Goal: Task Accomplishment & Management: Use online tool/utility

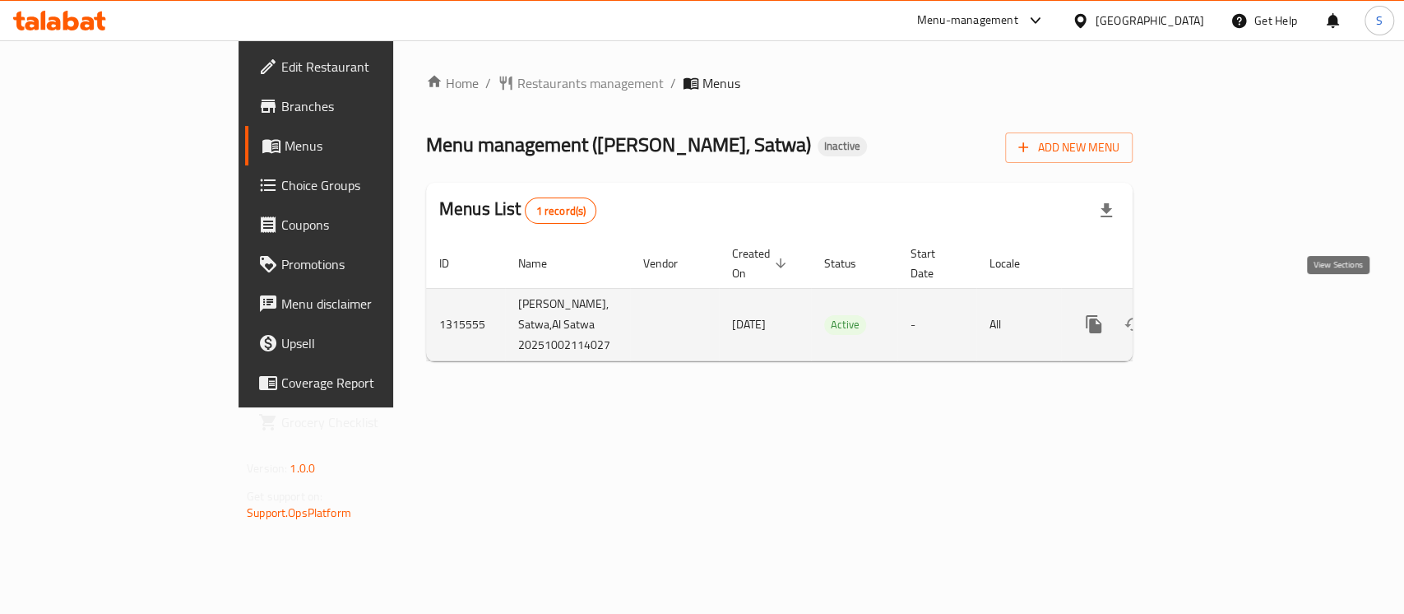
click at [1222, 314] on icon "enhanced table" at bounding box center [1212, 324] width 20 height 20
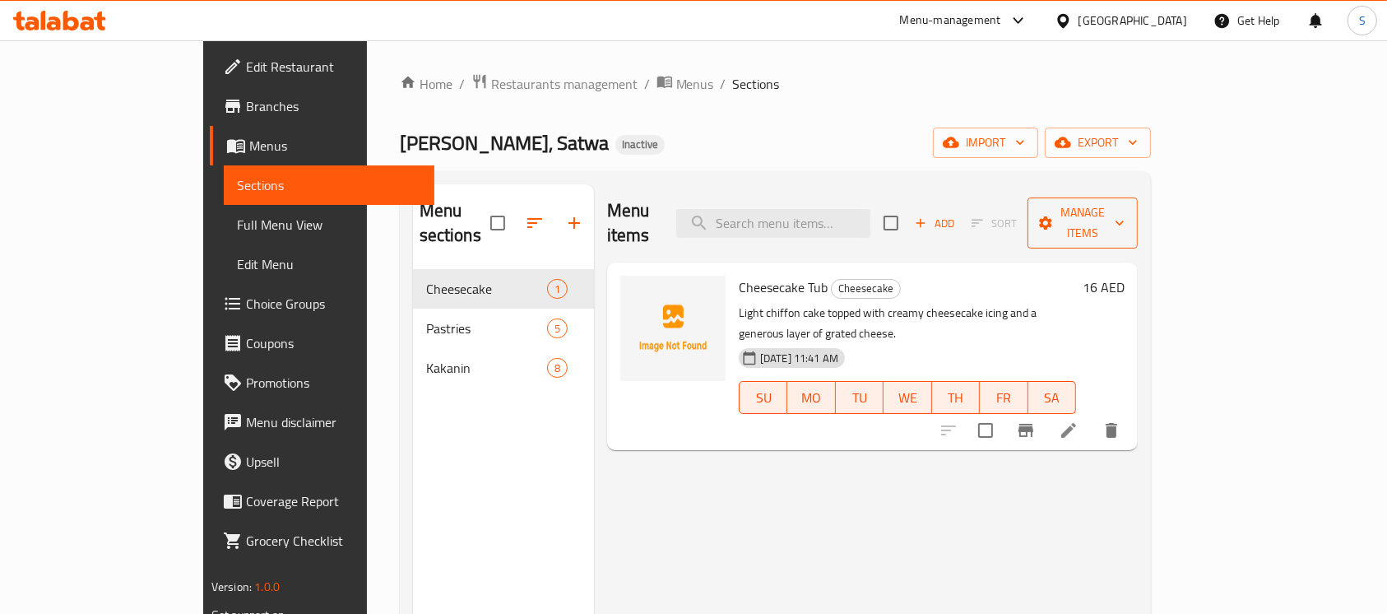
click at [1124, 207] on span "Manage items" at bounding box center [1082, 222] width 84 height 41
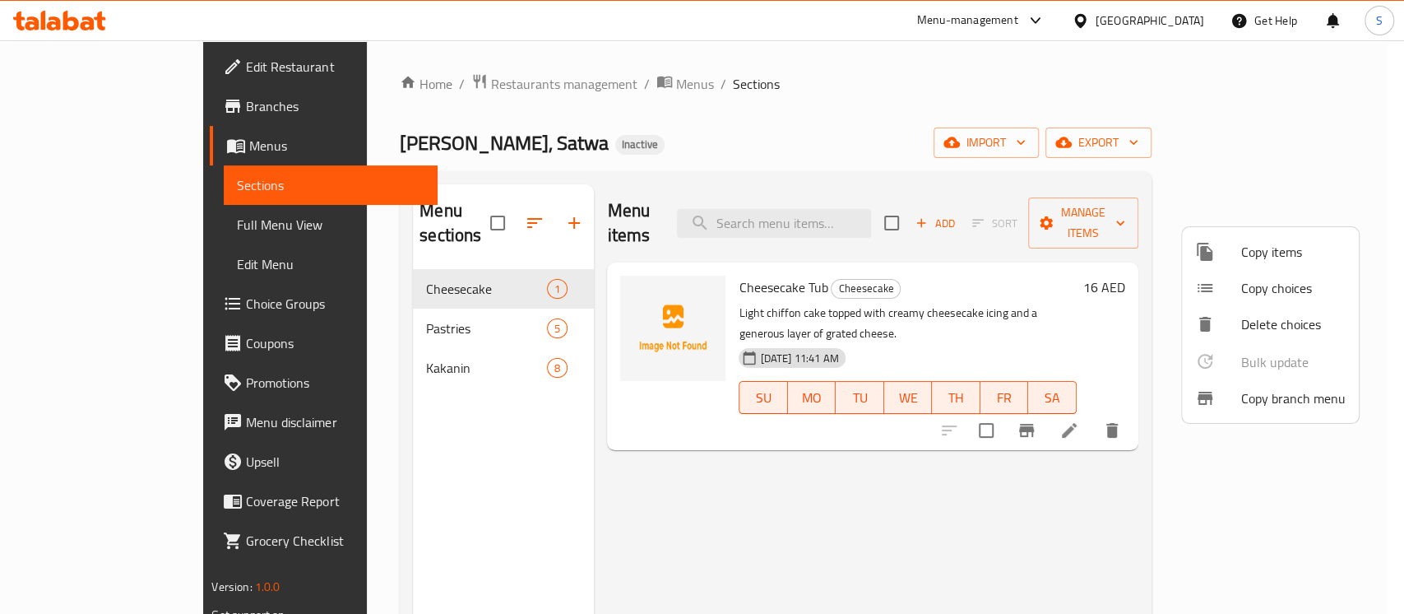
click at [1283, 404] on span "Copy branch menu" at bounding box center [1293, 398] width 104 height 20
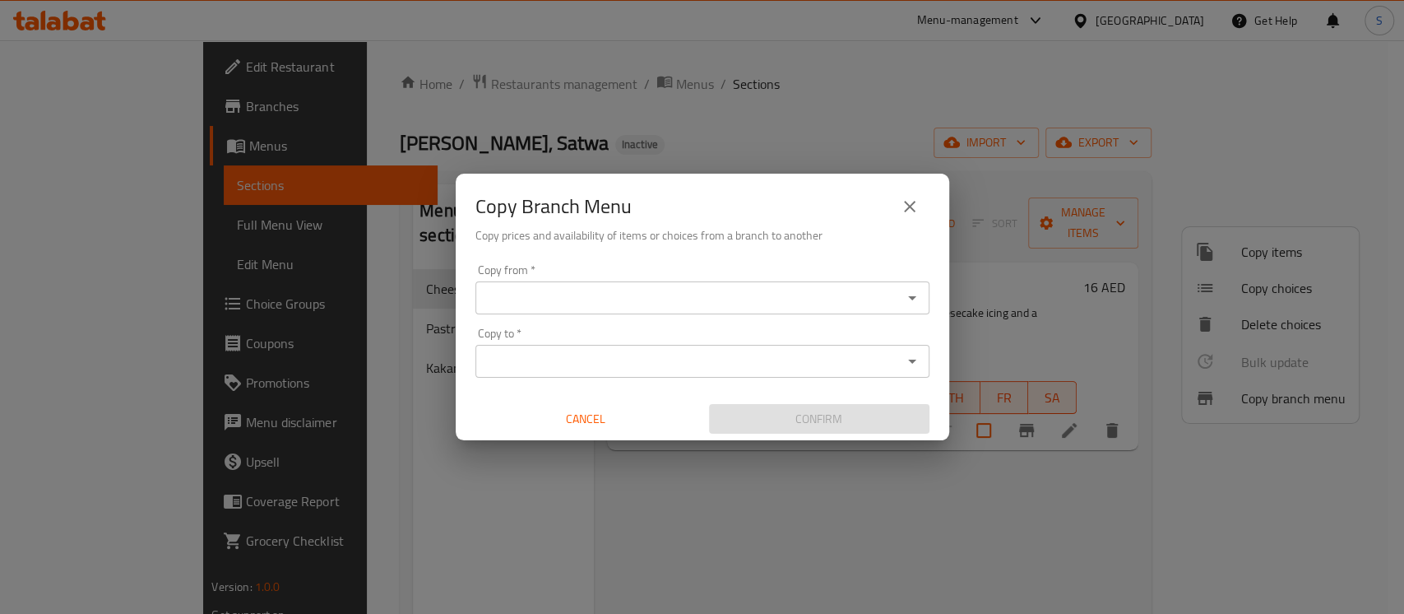
click at [606, 281] on div "Copy from *" at bounding box center [702, 297] width 454 height 33
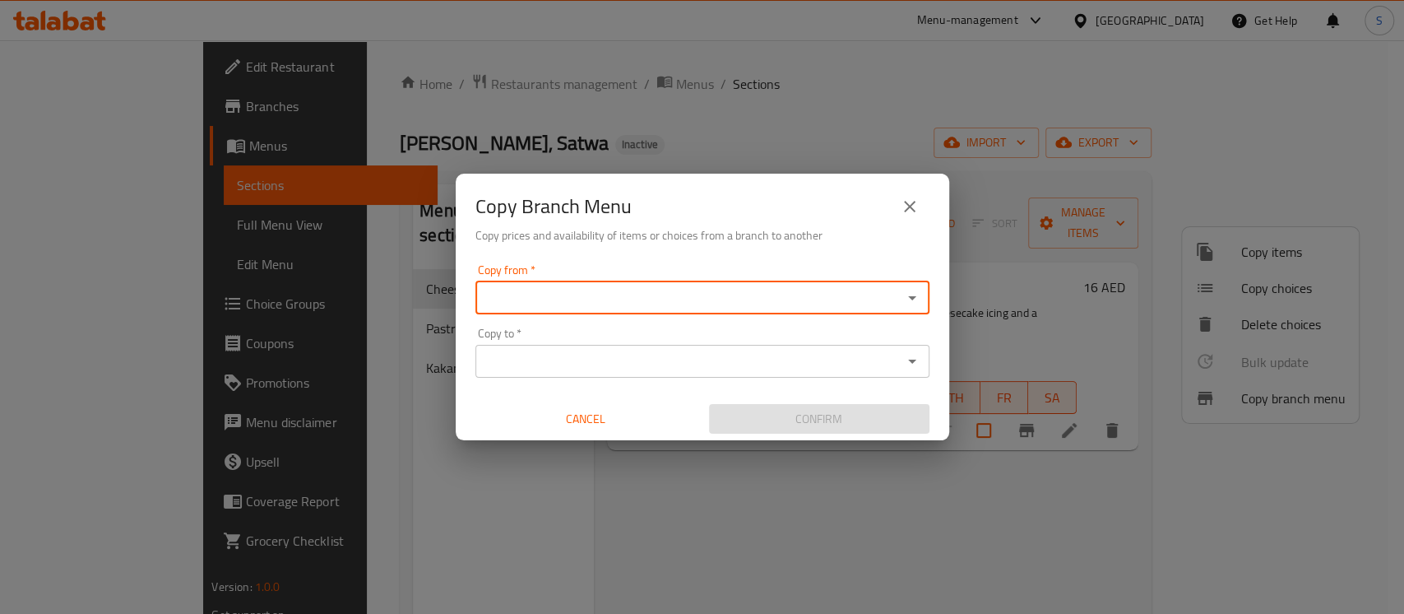
click at [568, 294] on input "Copy from   *" at bounding box center [688, 297] width 417 height 23
click at [561, 323] on li "Maria Paz Pastry, Al Satwa ID: 779598" at bounding box center [702, 338] width 454 height 30
type input "Maria Paz Pastry, Al Satwa"
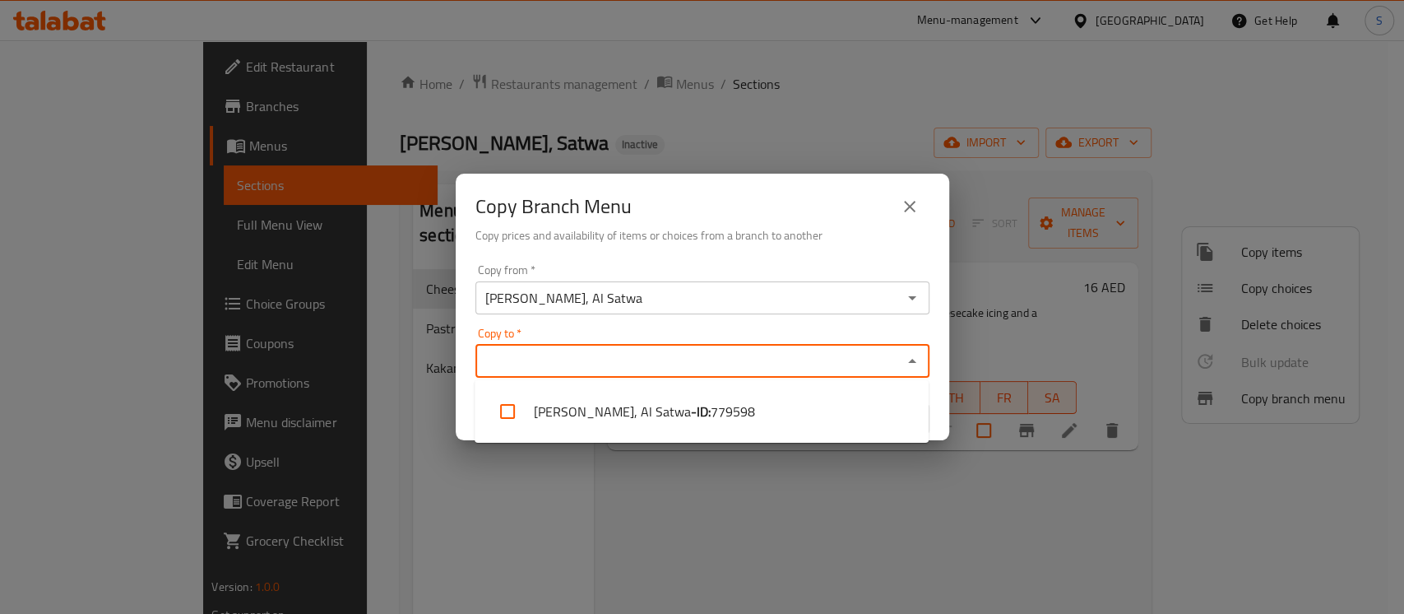
click at [538, 352] on input "Copy to   *" at bounding box center [688, 361] width 417 height 23
click at [539, 404] on li "Maria Paz Pastry, Al Satwa - ID: 779598" at bounding box center [702, 411] width 454 height 49
checkbox input "true"
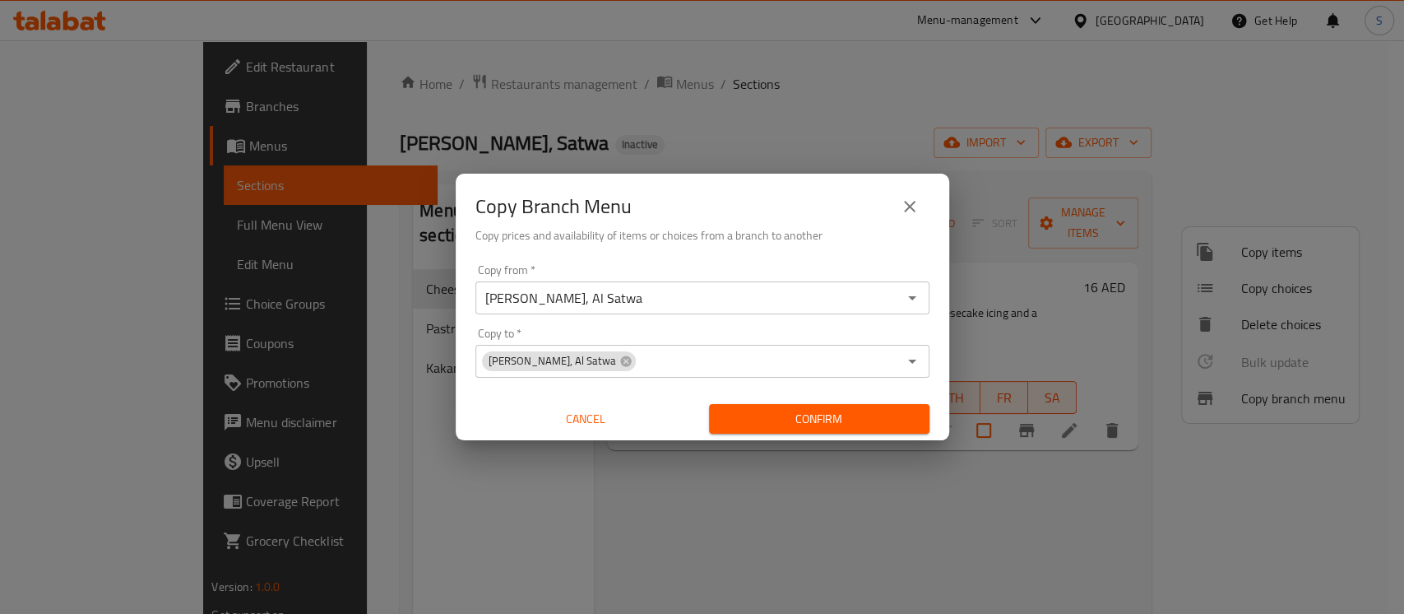
click at [796, 108] on div "Copy Branch Menu Copy prices and availability of items or choices from a branch…" at bounding box center [702, 307] width 1404 height 614
click at [1093, 120] on div "Copy Branch Menu Copy prices and availability of items or choices from a branch…" at bounding box center [702, 307] width 1404 height 614
click at [613, 424] on span "Cancel" at bounding box center [585, 419] width 207 height 21
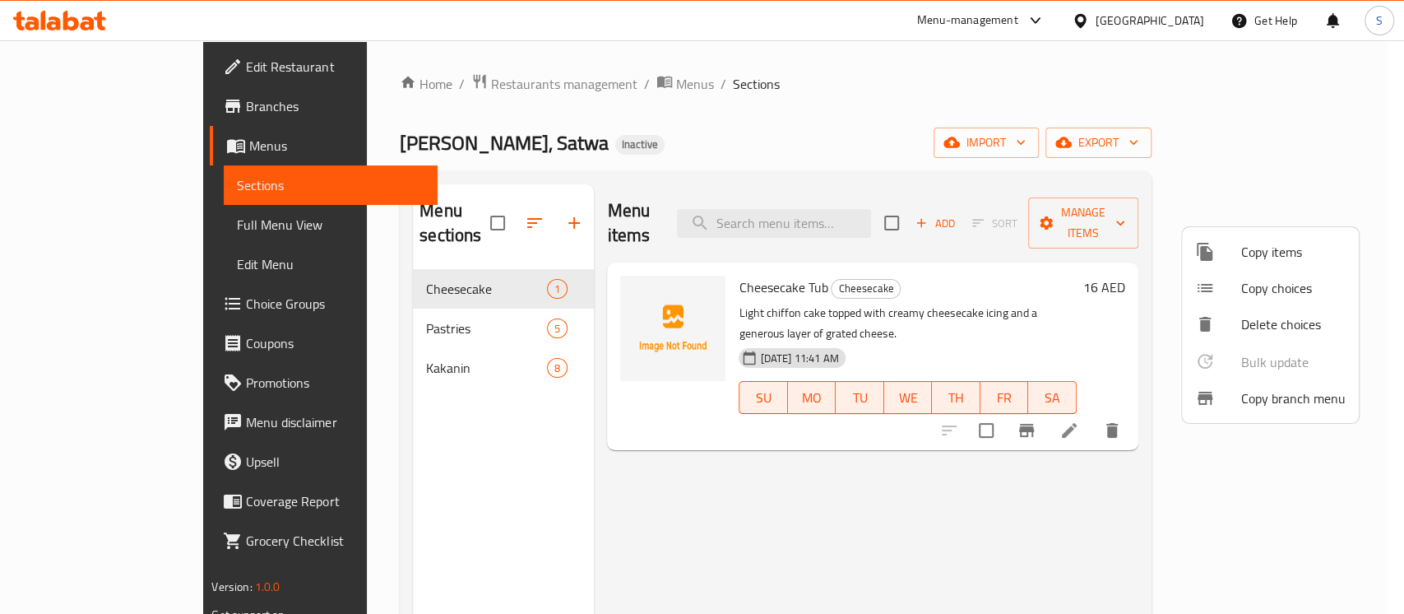
click at [97, 233] on div at bounding box center [702, 307] width 1404 height 614
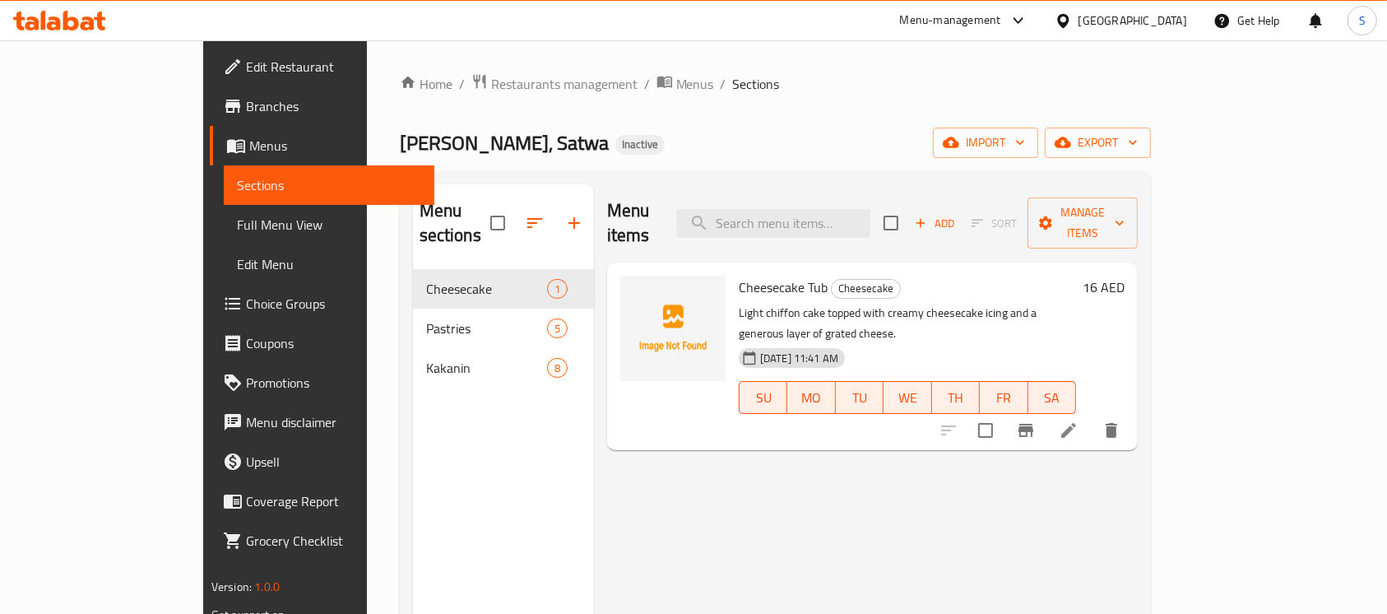
click at [237, 227] on span "Full Menu View" at bounding box center [329, 225] width 185 height 20
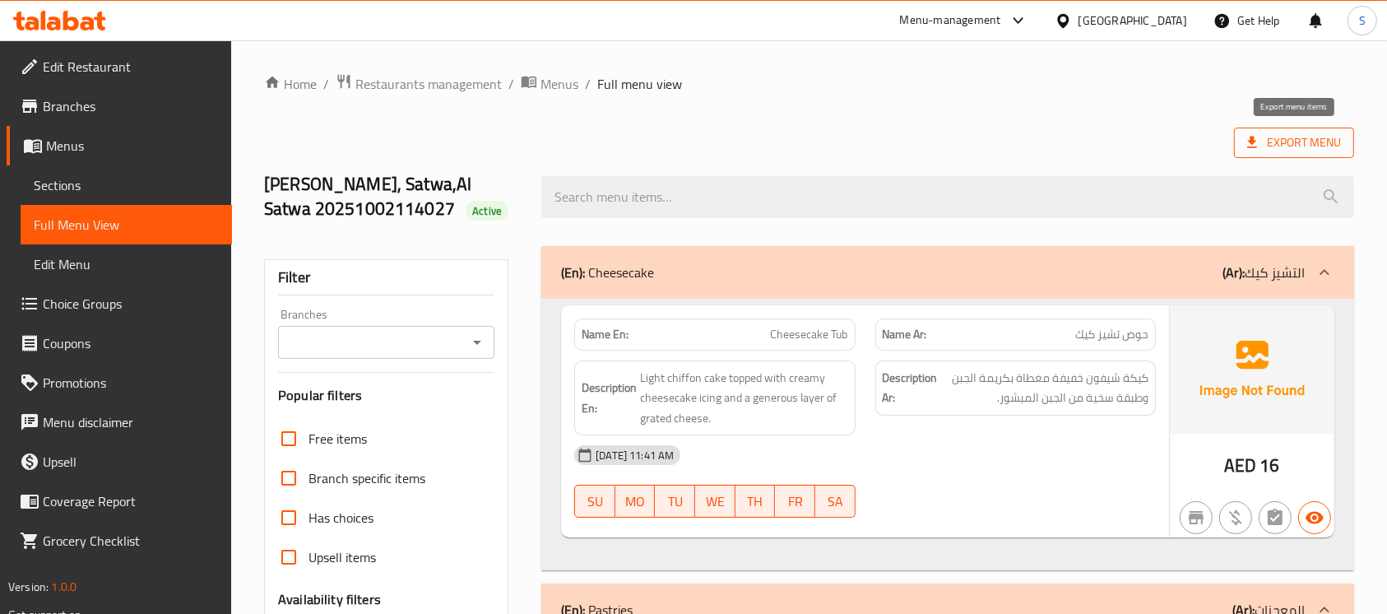
click at [1263, 140] on span "Export Menu" at bounding box center [1294, 142] width 94 height 21
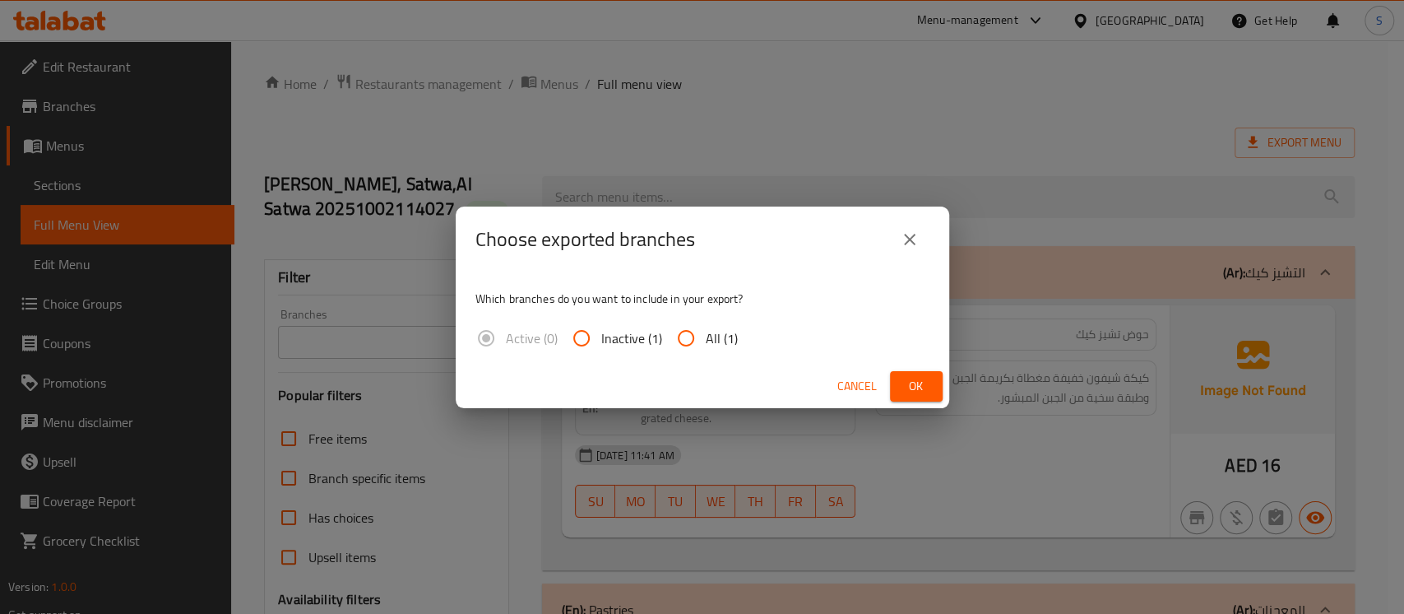
click at [693, 331] on input "All (1)" at bounding box center [685, 337] width 39 height 39
radio input "true"
click at [915, 383] on span "Ok" at bounding box center [916, 386] width 26 height 21
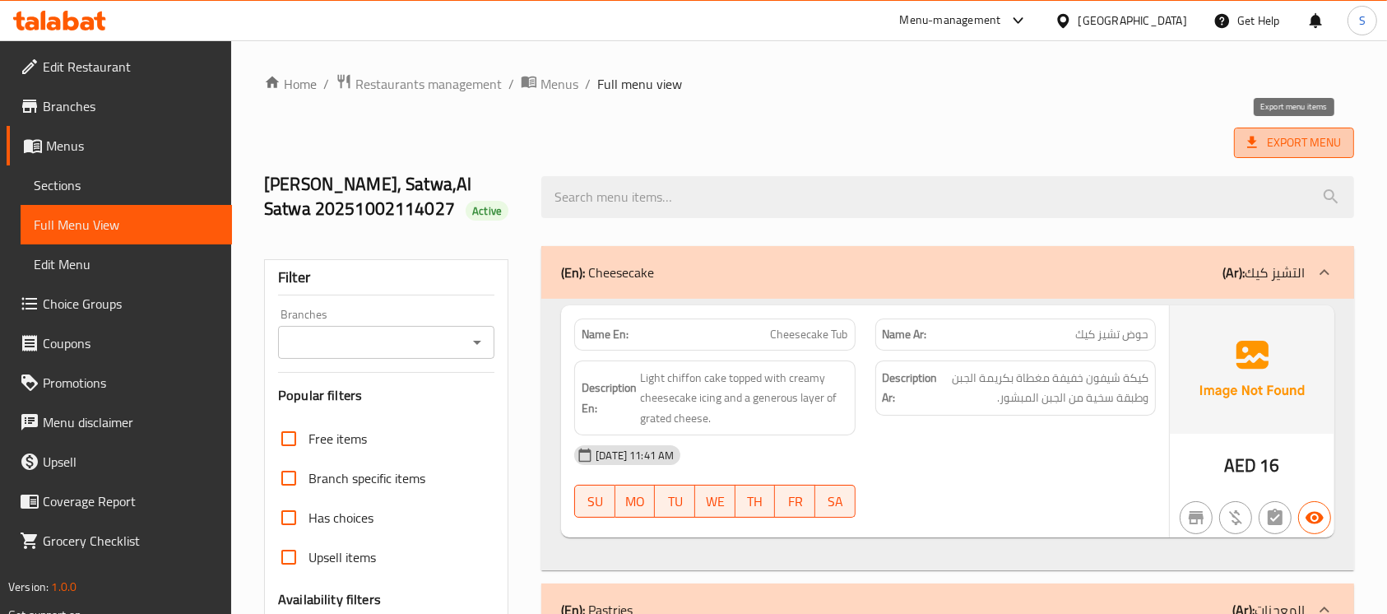
click at [1276, 136] on span "Export Menu" at bounding box center [1294, 142] width 94 height 21
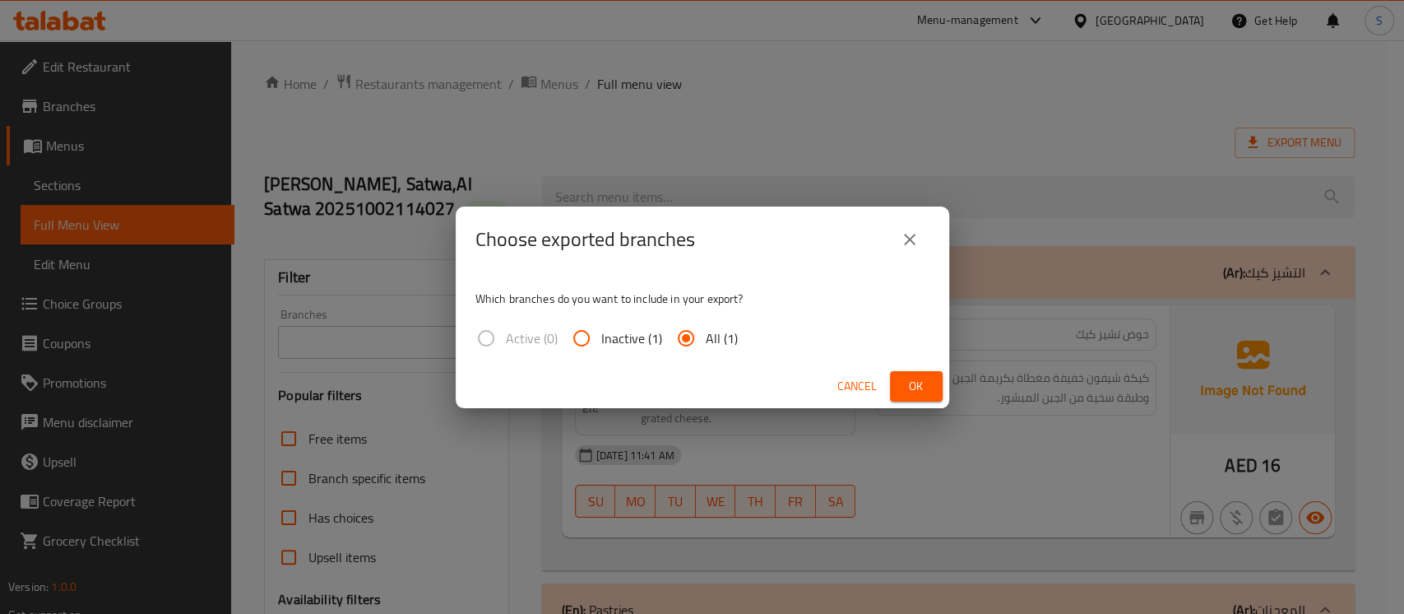
click at [1014, 82] on div "Choose exported branches Which branches do you want to include in your export? …" at bounding box center [702, 307] width 1404 height 614
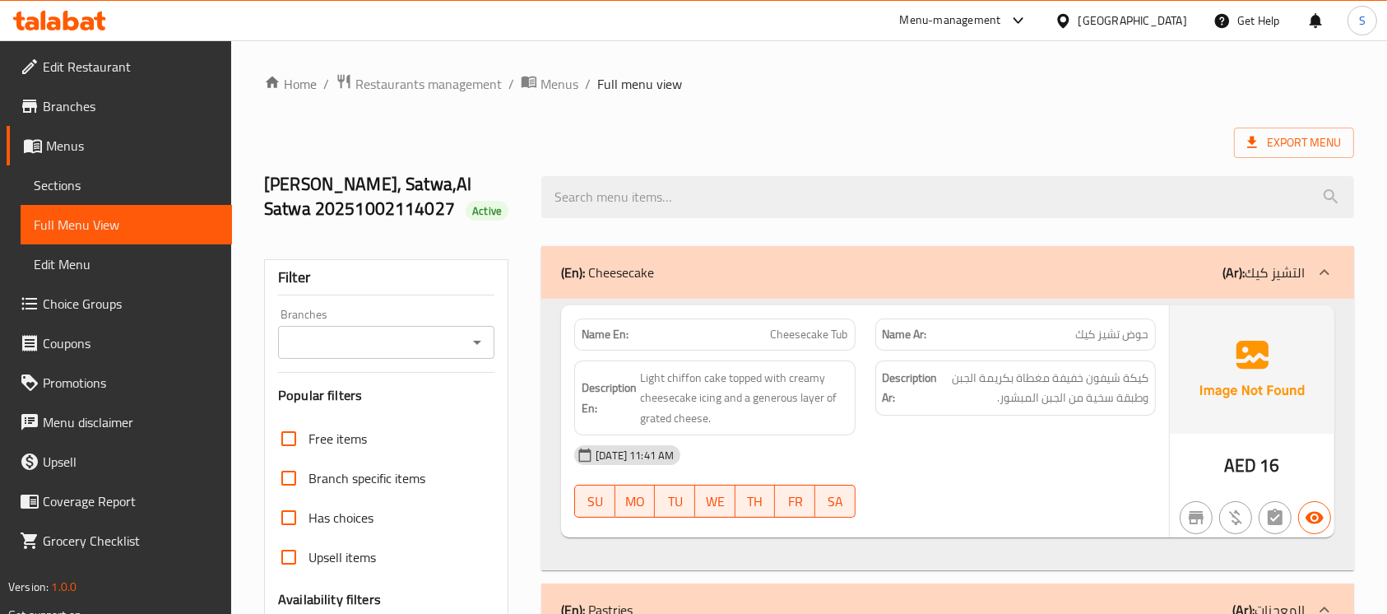
drag, startPoint x: 517, startPoint y: 601, endPoint x: 607, endPoint y: 504, distance: 132.7
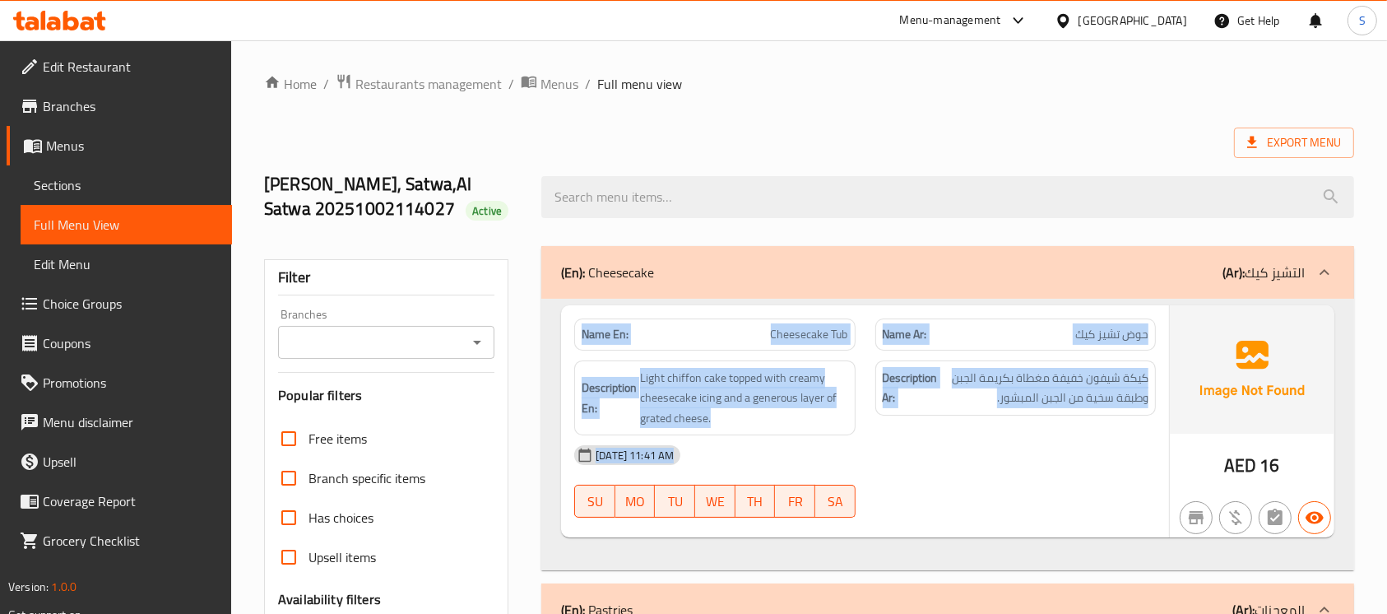
click at [607, 504] on span "SU" at bounding box center [594, 501] width 27 height 24
click at [81, 25] on icon at bounding box center [59, 21] width 93 height 20
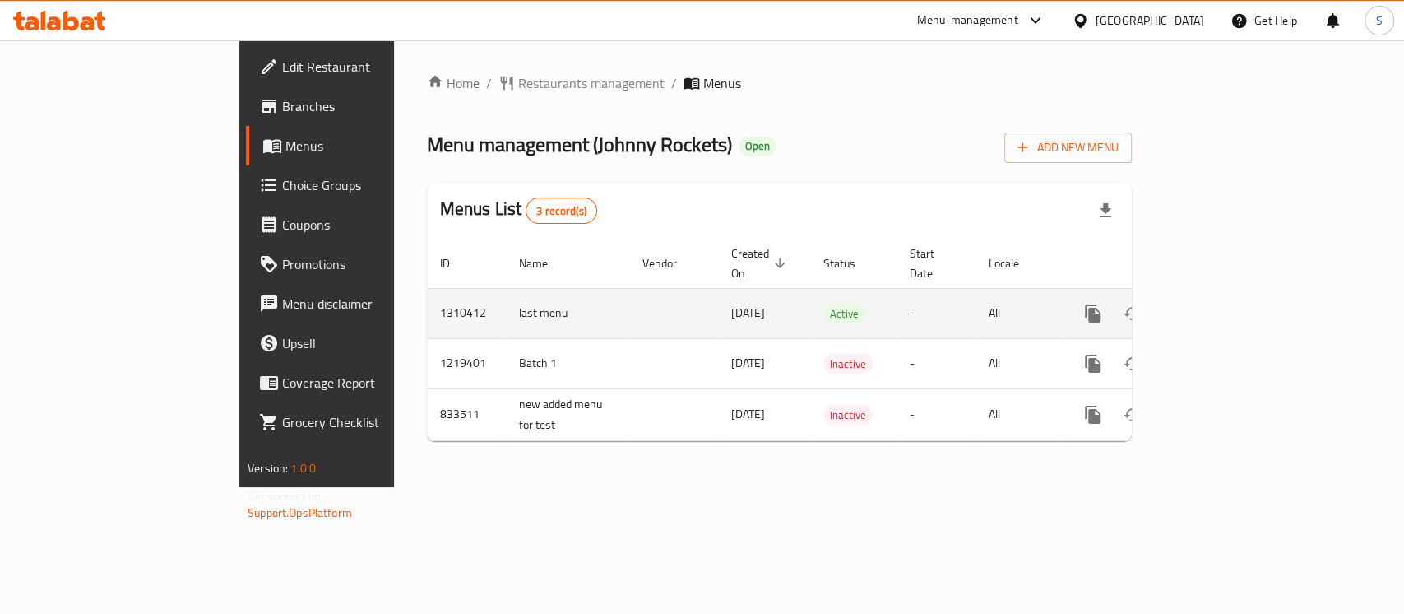
drag, startPoint x: 764, startPoint y: 297, endPoint x: 730, endPoint y: 297, distance: 34.5
click at [730, 297] on tr "1310412 last menu [DATE] Active - All" at bounding box center [836, 313] width 818 height 50
click at [1231, 294] on link "enhanced table" at bounding box center [1211, 313] width 39 height 39
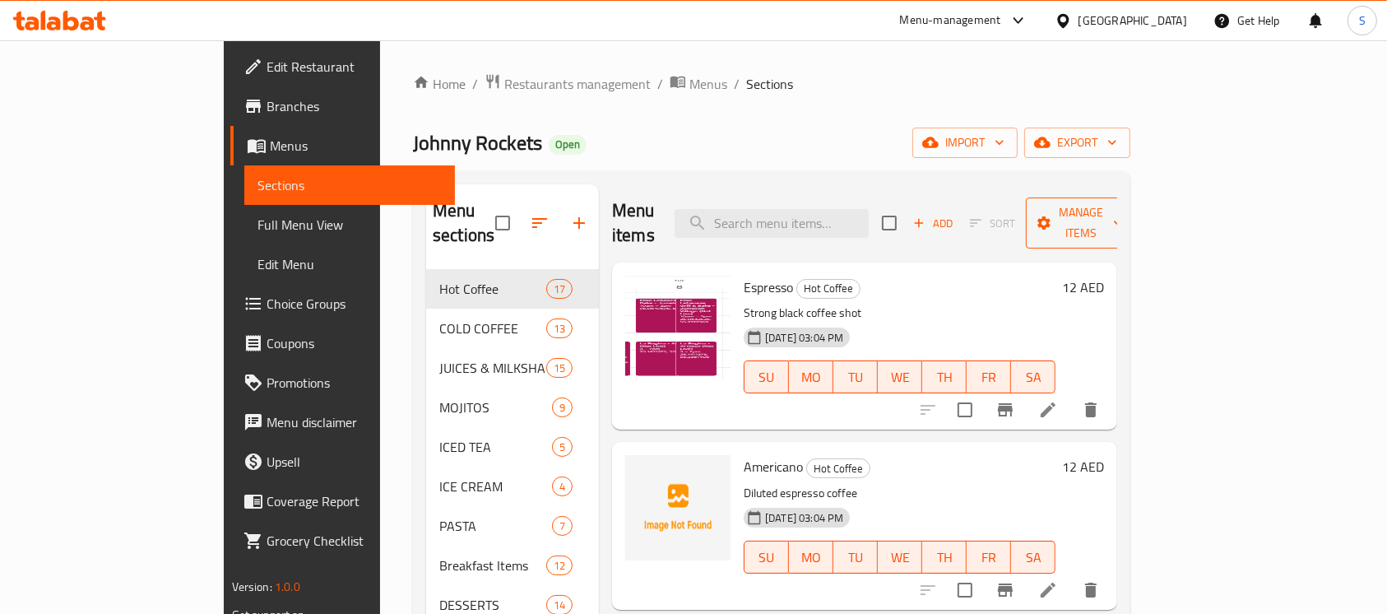
click at [1123, 218] on span "Manage items" at bounding box center [1081, 222] width 84 height 41
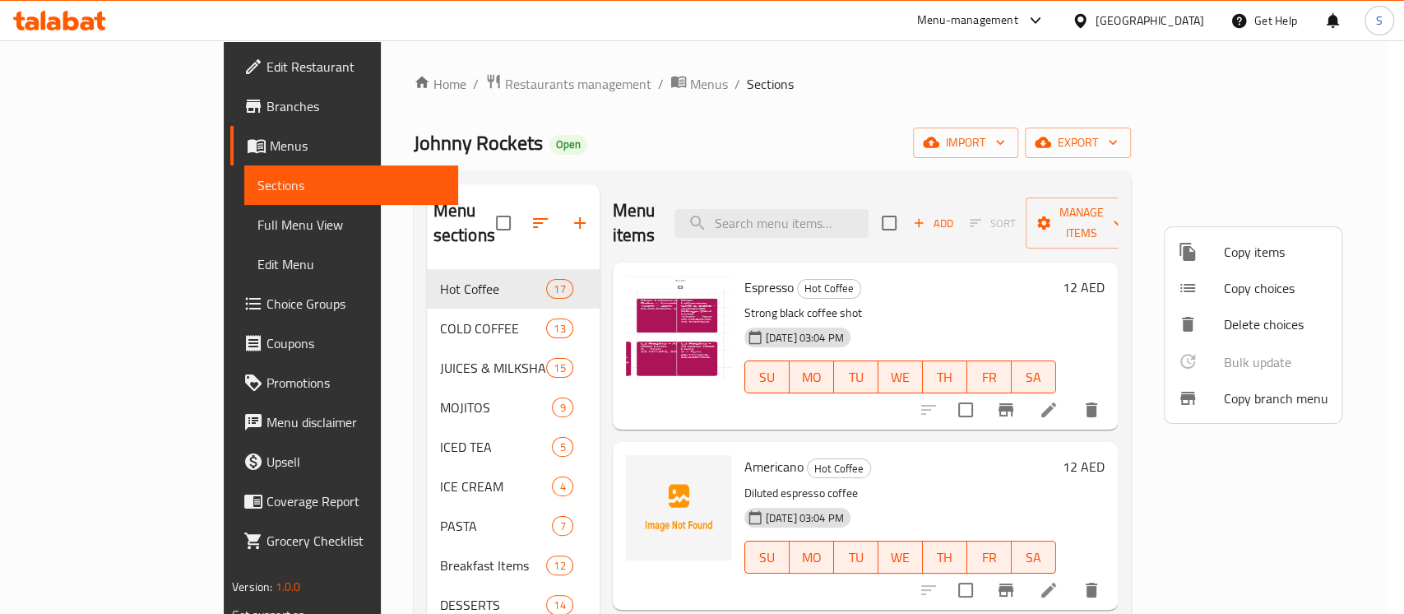
click at [1290, 395] on span "Copy branch menu" at bounding box center [1276, 398] width 104 height 20
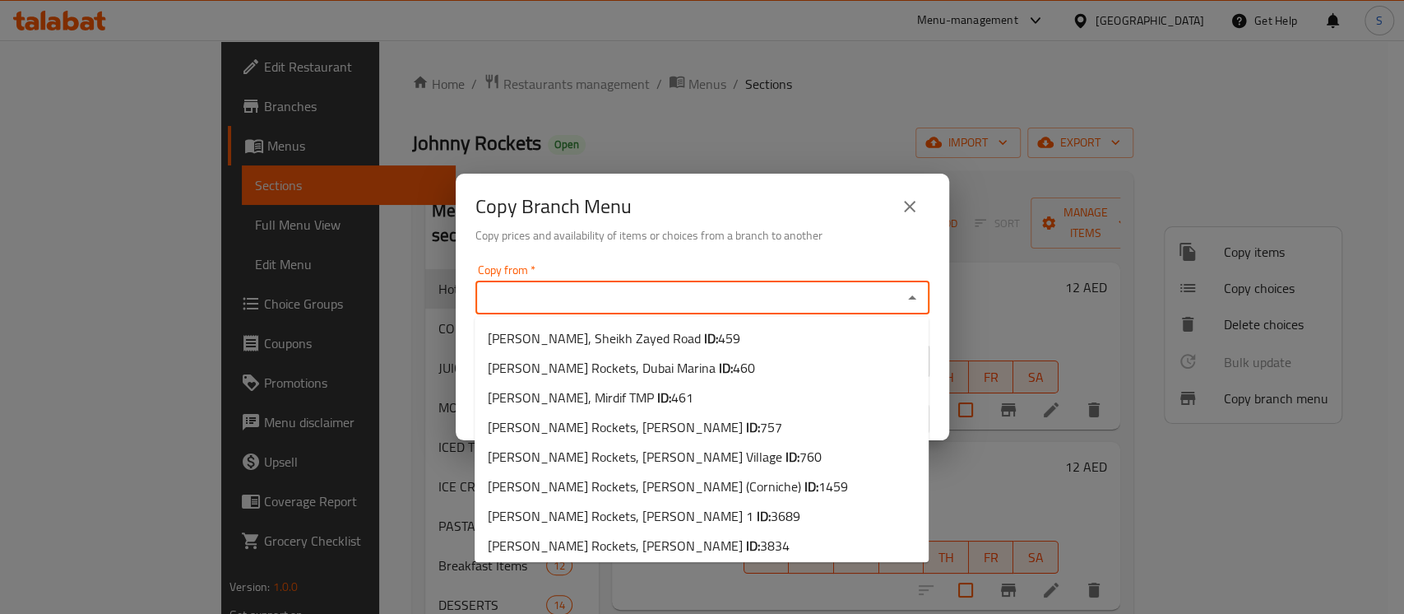
click at [497, 303] on input "Copy from   *" at bounding box center [688, 297] width 417 height 23
click at [516, 338] on span "[PERSON_NAME], Sheikh Zayed Road ID: 459" at bounding box center [614, 338] width 253 height 20
type input "[PERSON_NAME], Sheikh Zayed Road"
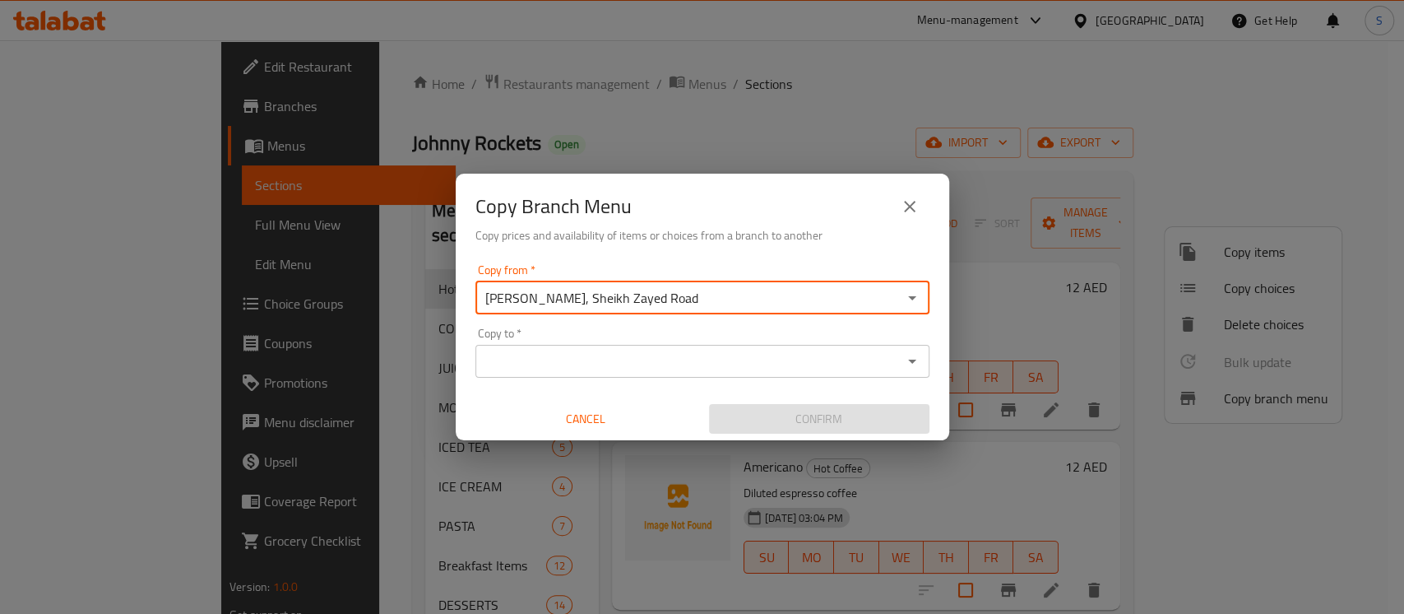
click at [540, 360] on input "Copy to   *" at bounding box center [688, 361] width 417 height 23
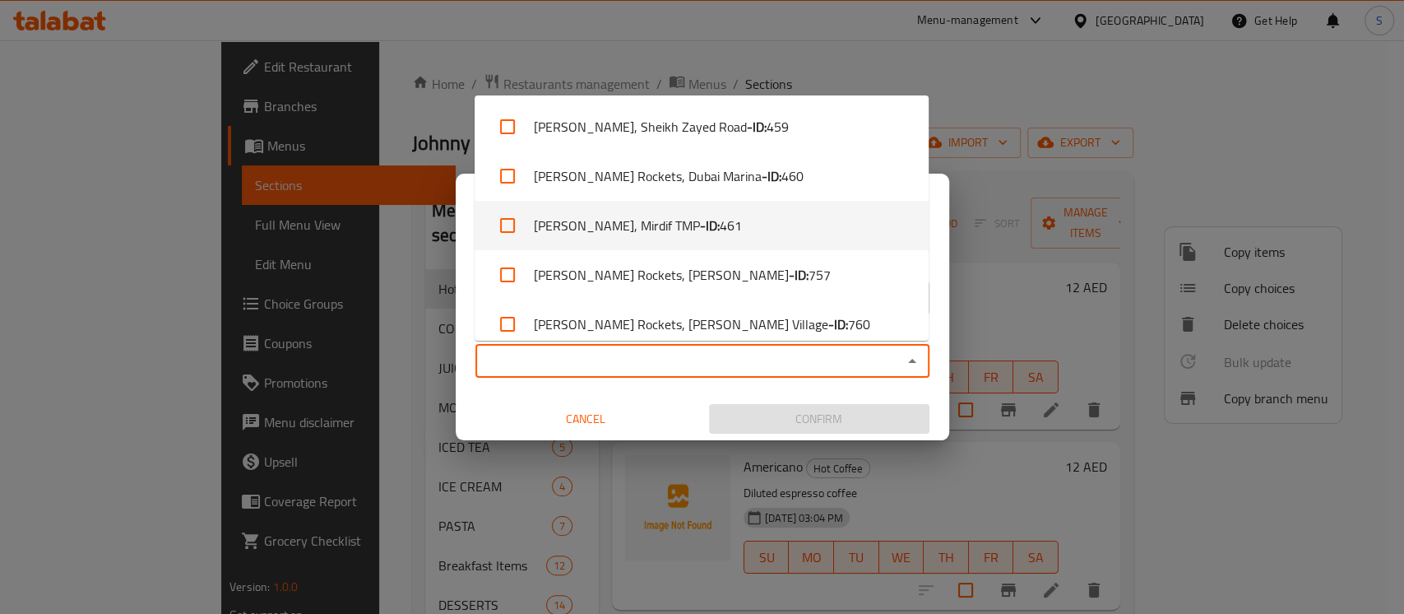
click at [643, 229] on li "[PERSON_NAME], Mirdif TMP - ID: 461" at bounding box center [702, 225] width 454 height 49
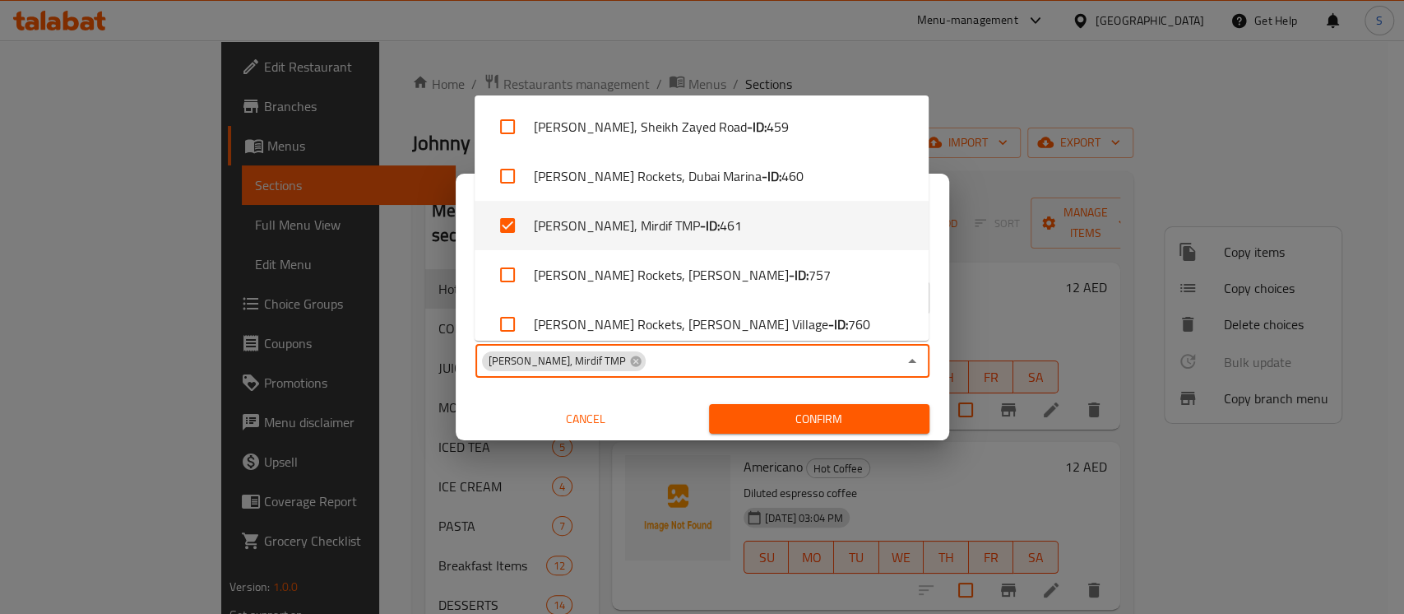
checkbox input "true"
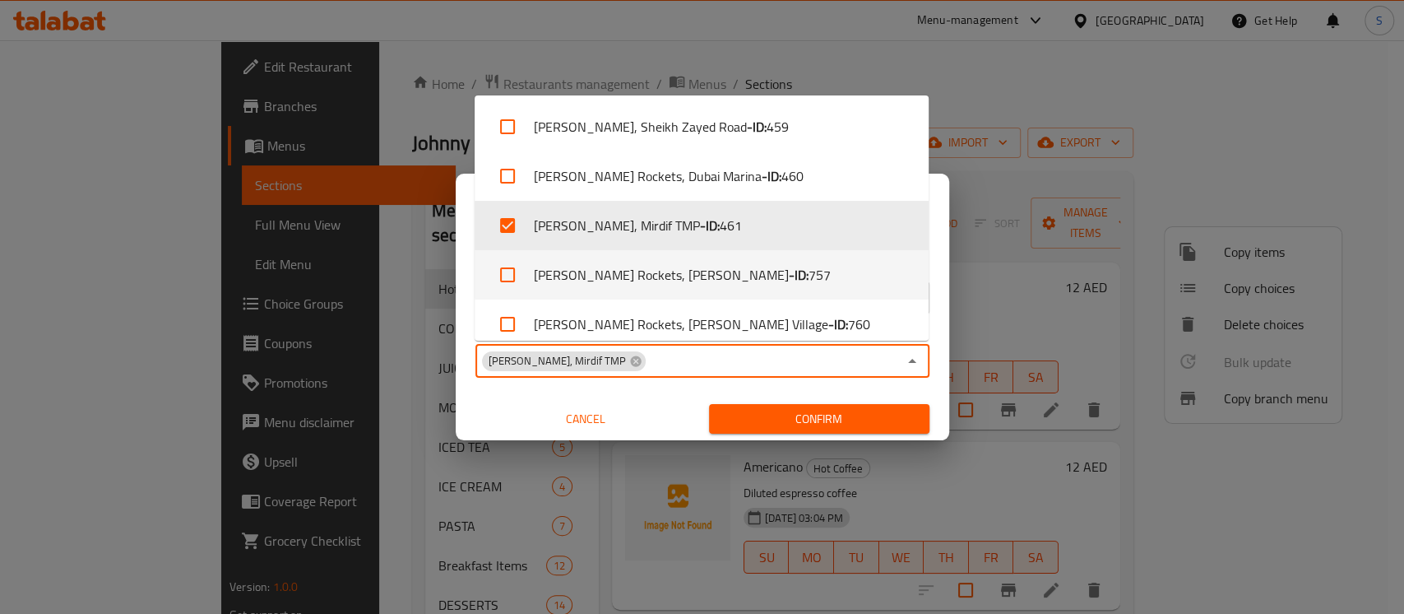
click at [572, 418] on span "Cancel" at bounding box center [585, 419] width 207 height 21
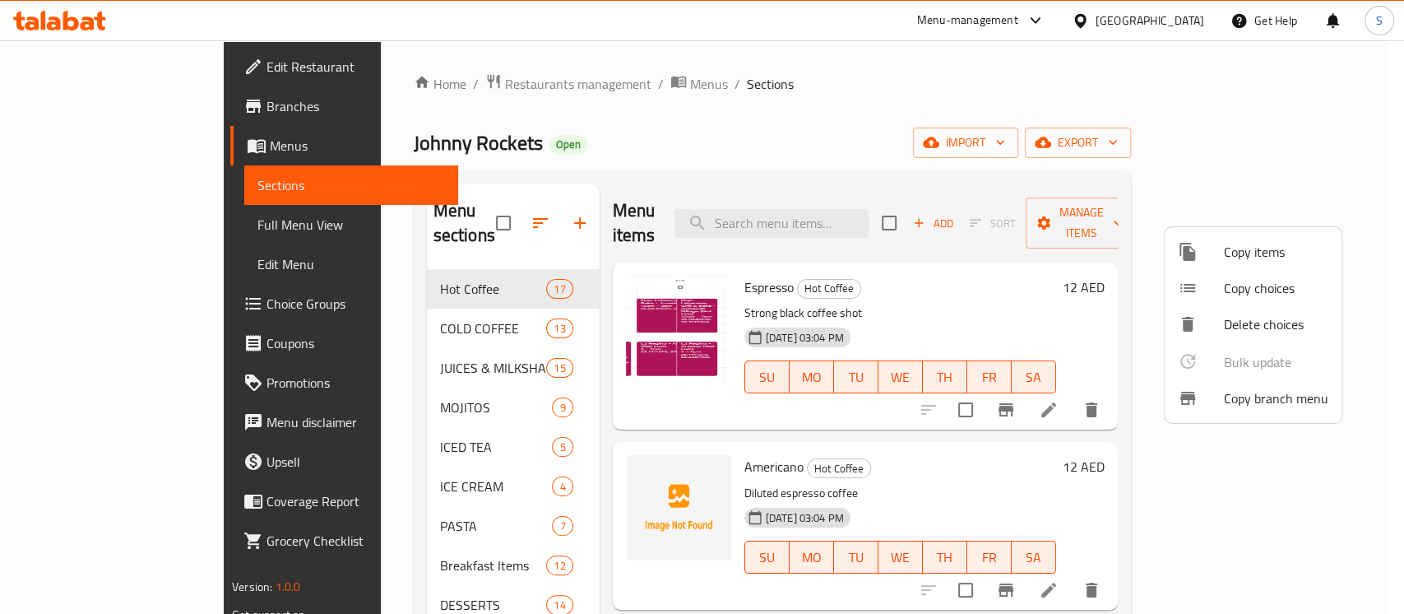
click at [83, 109] on div at bounding box center [702, 307] width 1404 height 614
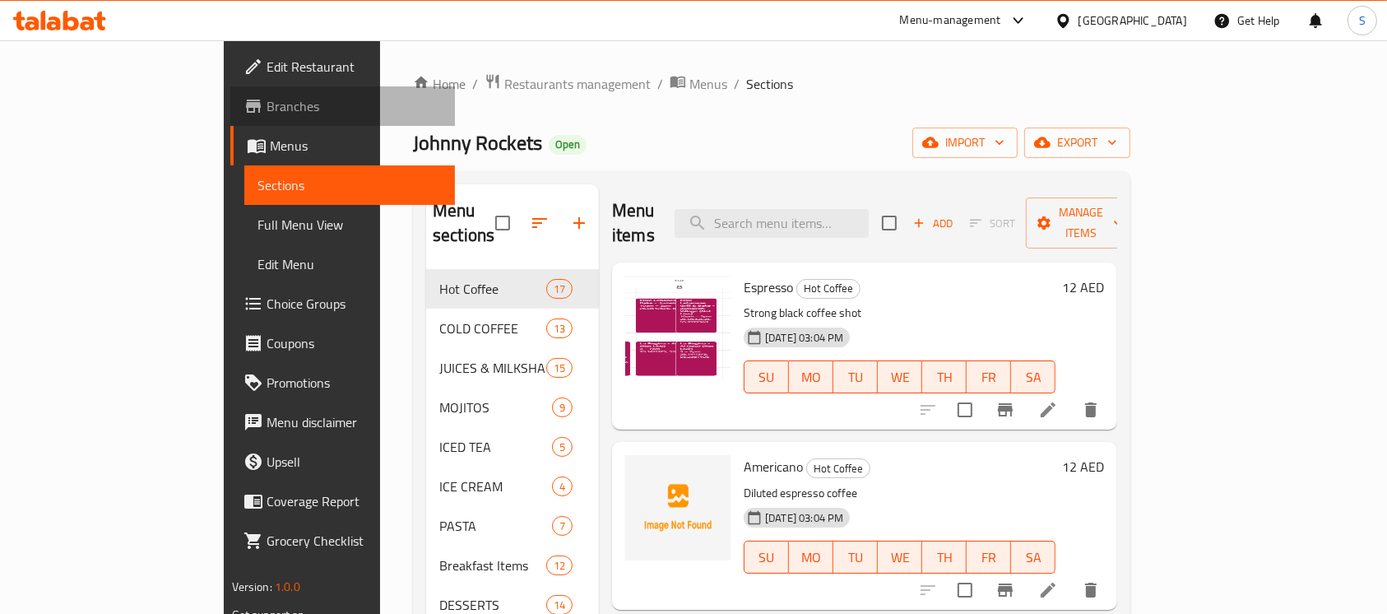
click at [266, 106] on span "Branches" at bounding box center [354, 106] width 176 height 20
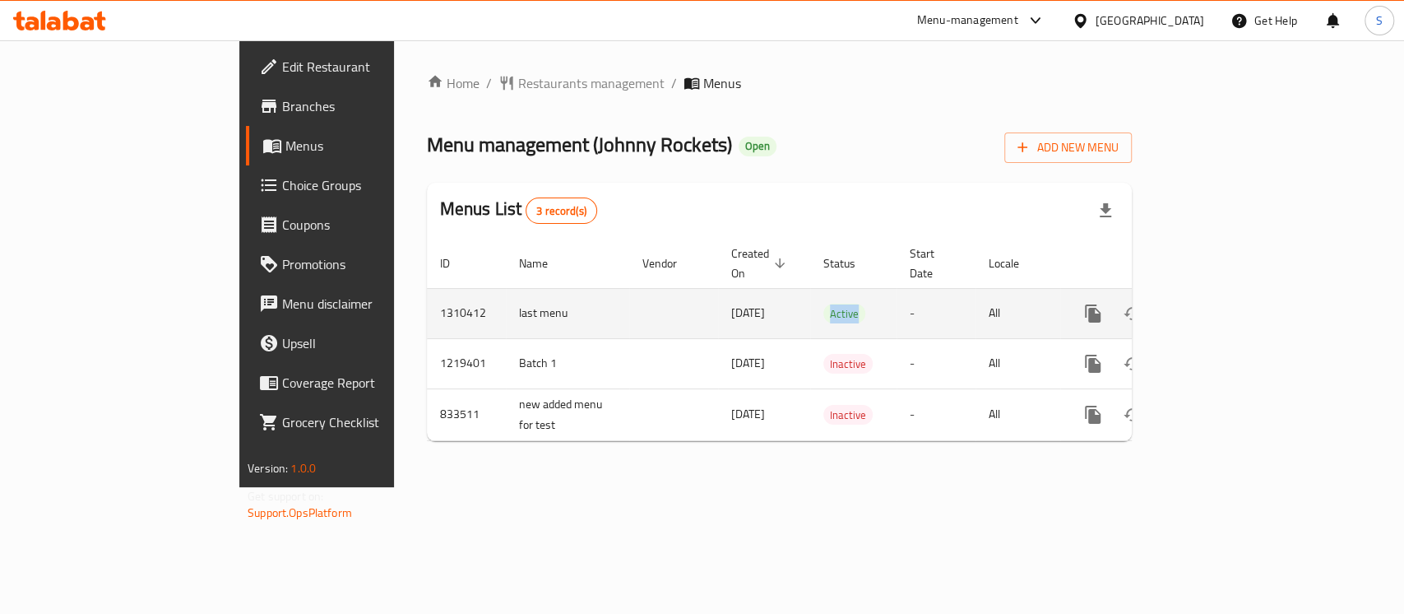
drag, startPoint x: 762, startPoint y: 297, endPoint x: 774, endPoint y: 303, distance: 14.0
click at [810, 300] on td "Active" at bounding box center [853, 313] width 86 height 50
click at [1231, 294] on link "enhanced table" at bounding box center [1211, 313] width 39 height 39
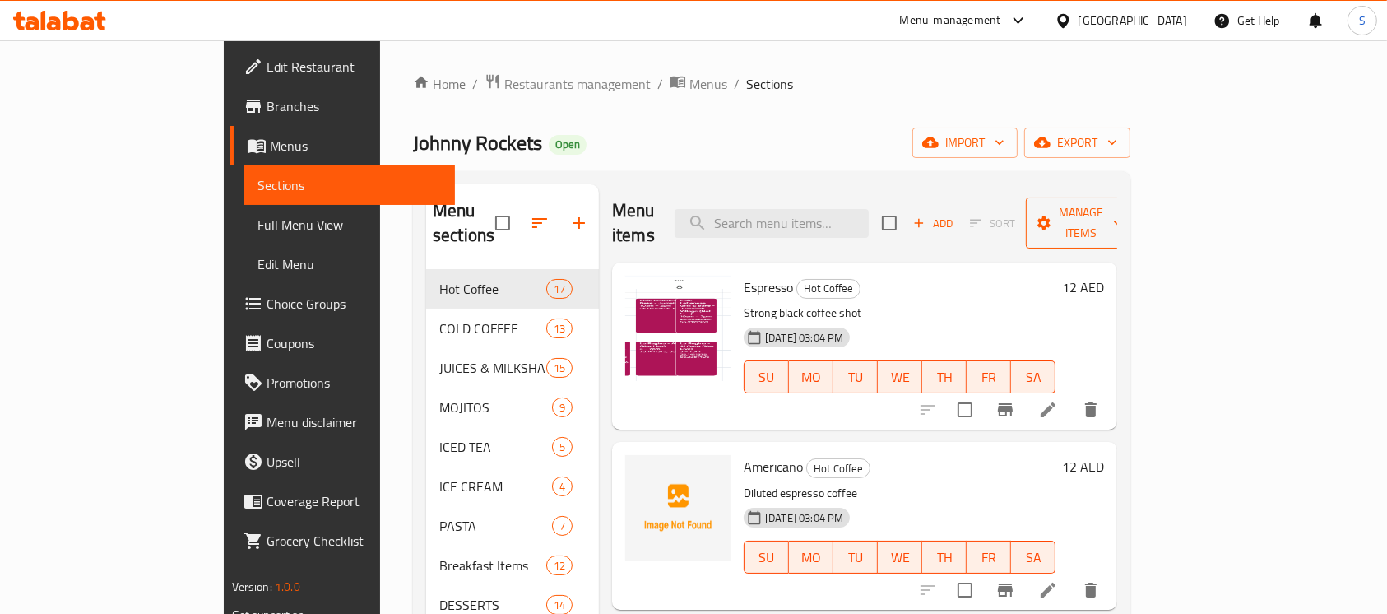
click at [1123, 214] on span "Manage items" at bounding box center [1081, 222] width 84 height 41
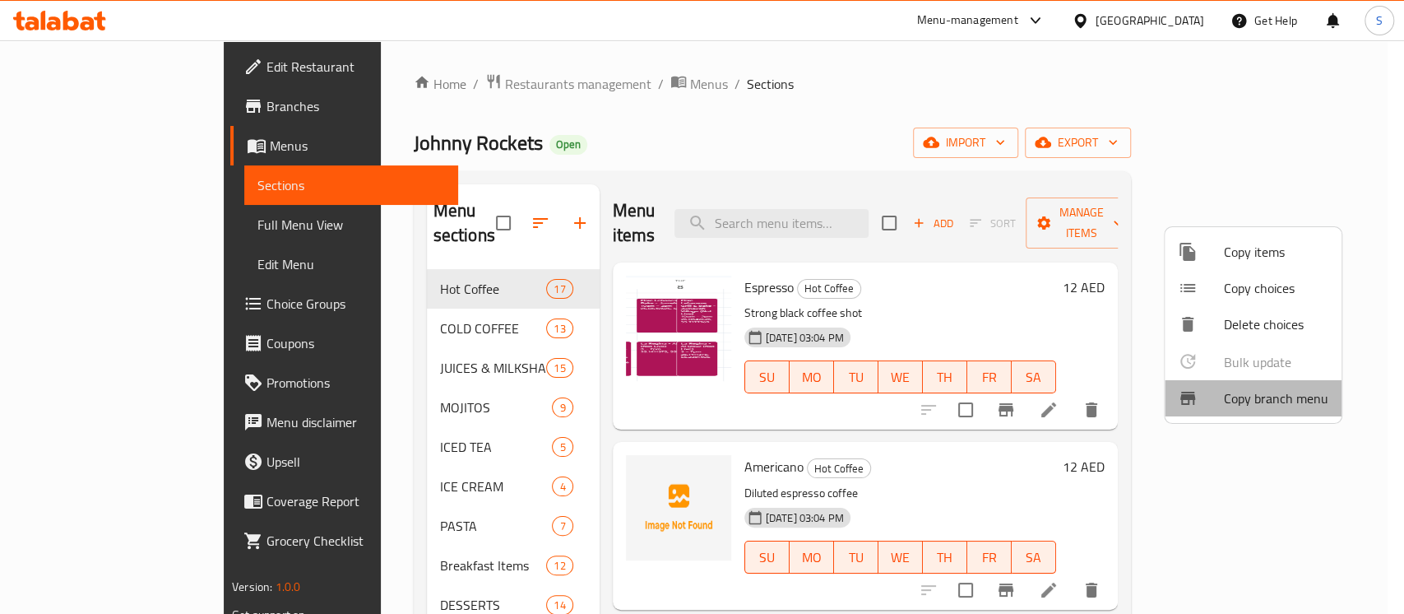
click at [1200, 388] on div at bounding box center [1201, 398] width 46 height 20
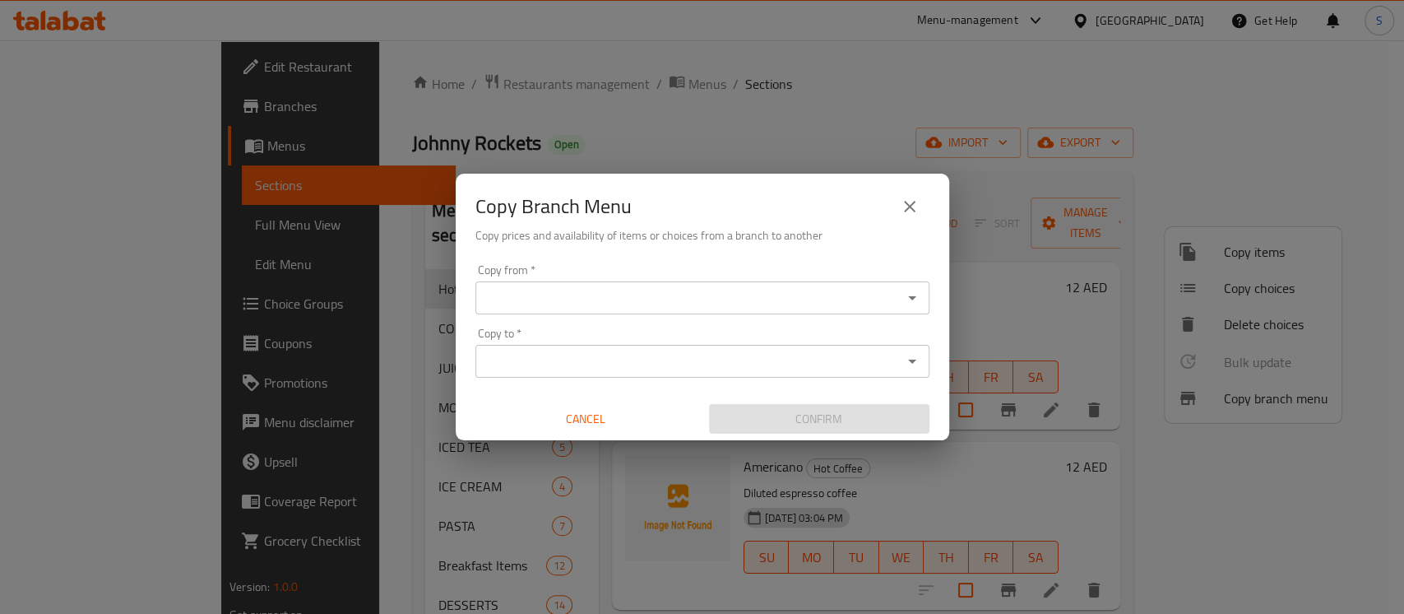
click at [621, 366] on input "Copy to   *" at bounding box center [688, 361] width 417 height 23
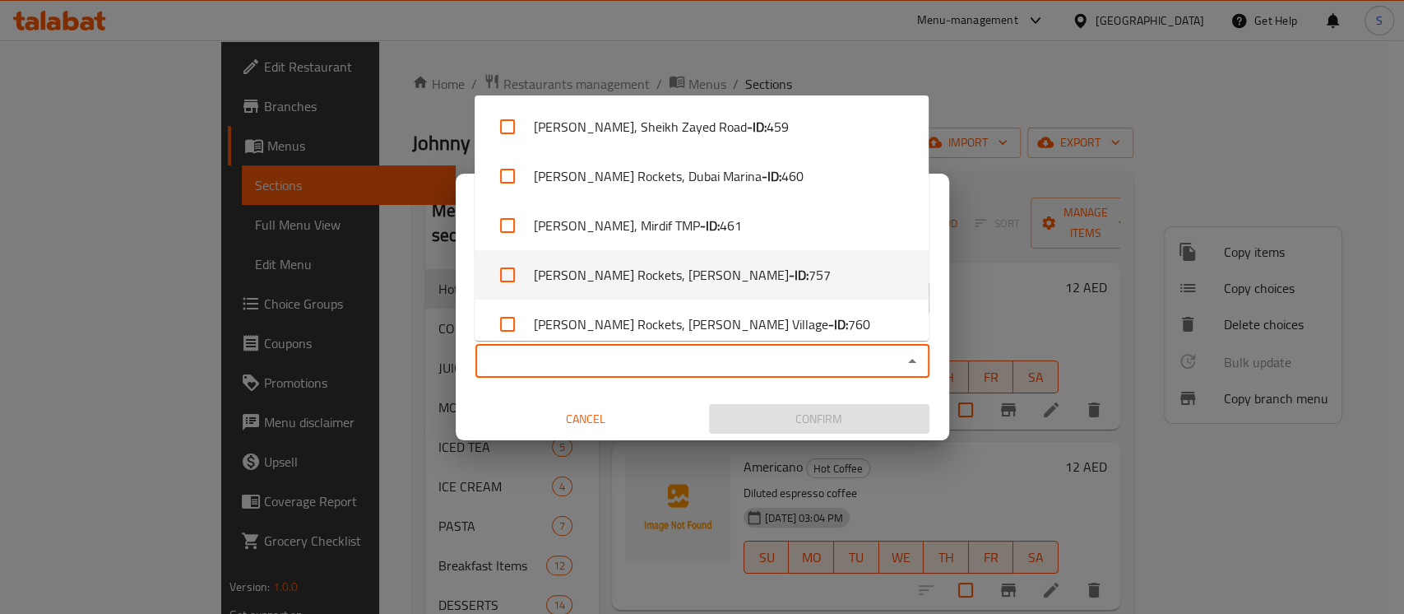
click at [1127, 72] on div "Copy Branch Menu Copy prices and availability of items or choices from a branch…" at bounding box center [702, 307] width 1404 height 614
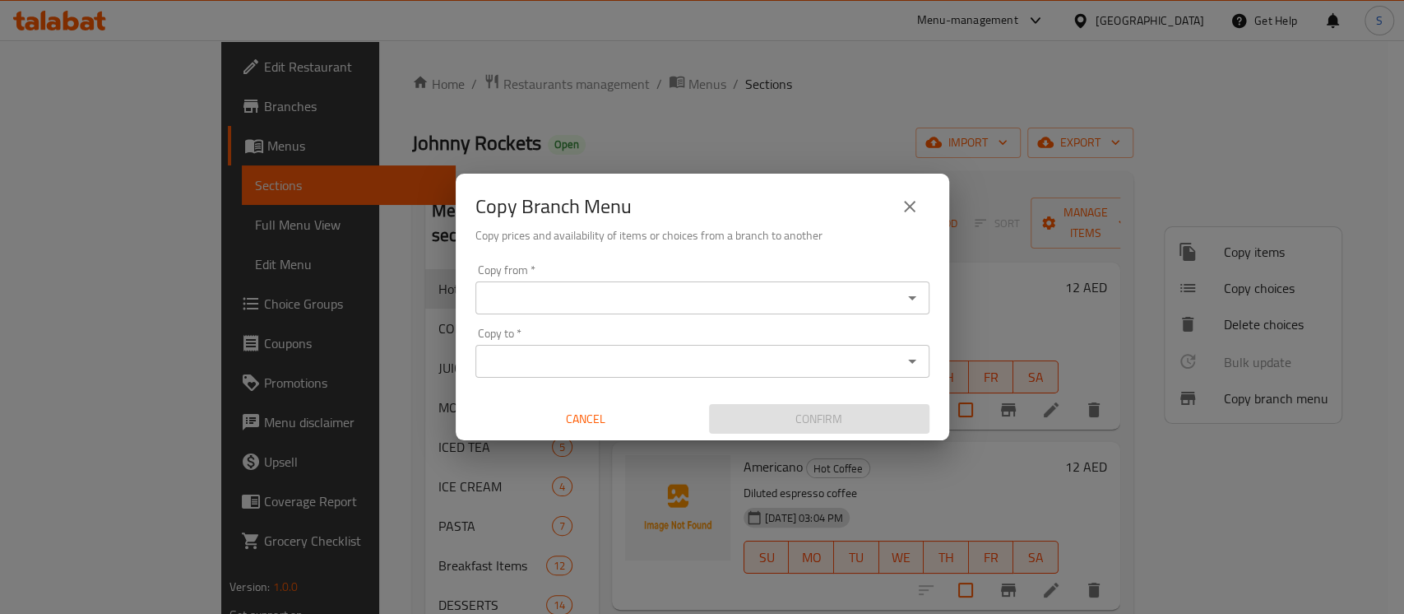
drag, startPoint x: 1050, startPoint y: 70, endPoint x: 1281, endPoint y: 189, distance: 260.1
click at [1056, 75] on div "Copy Branch Menu Copy prices and availability of items or choices from a branch…" at bounding box center [702, 307] width 1404 height 614
click at [594, 419] on span "Cancel" at bounding box center [585, 419] width 207 height 21
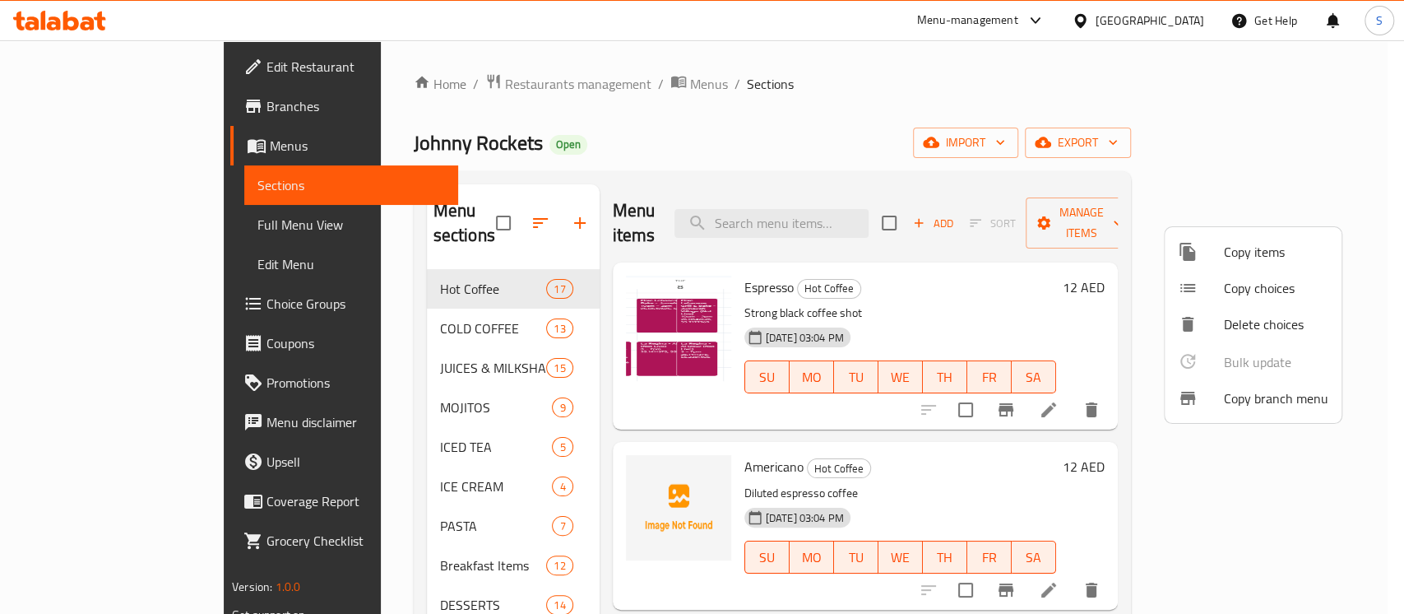
click at [1298, 149] on div at bounding box center [702, 307] width 1404 height 614
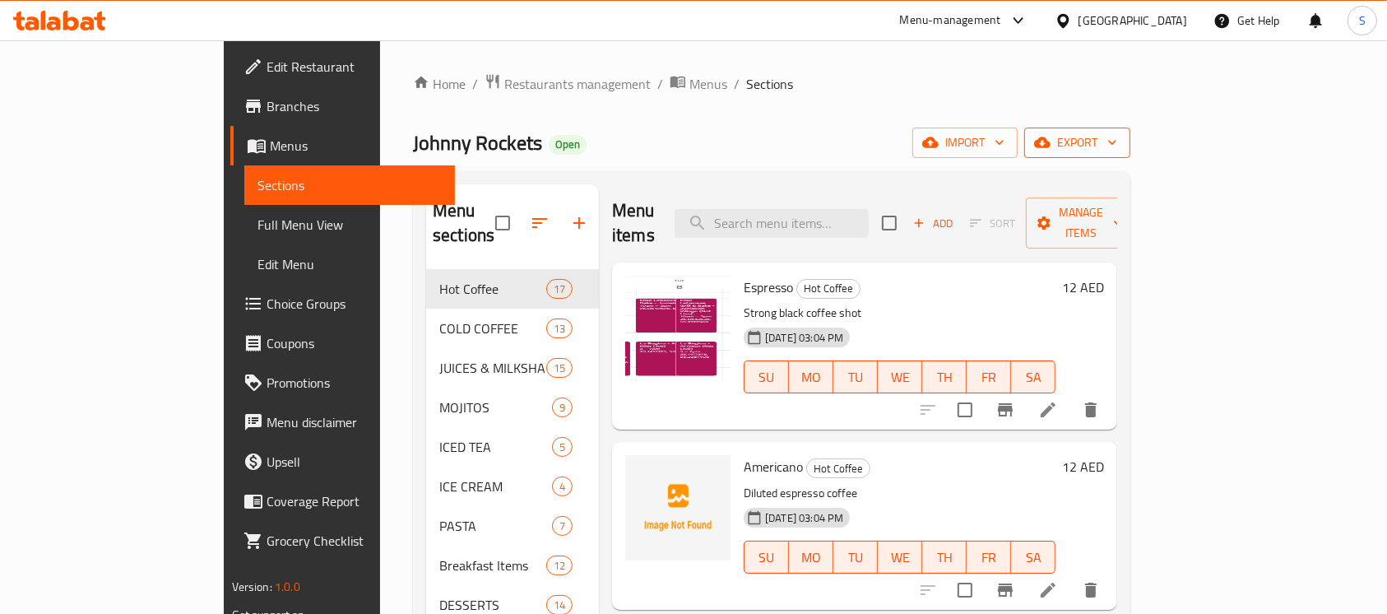
click at [1117, 140] on span "export" at bounding box center [1077, 142] width 80 height 21
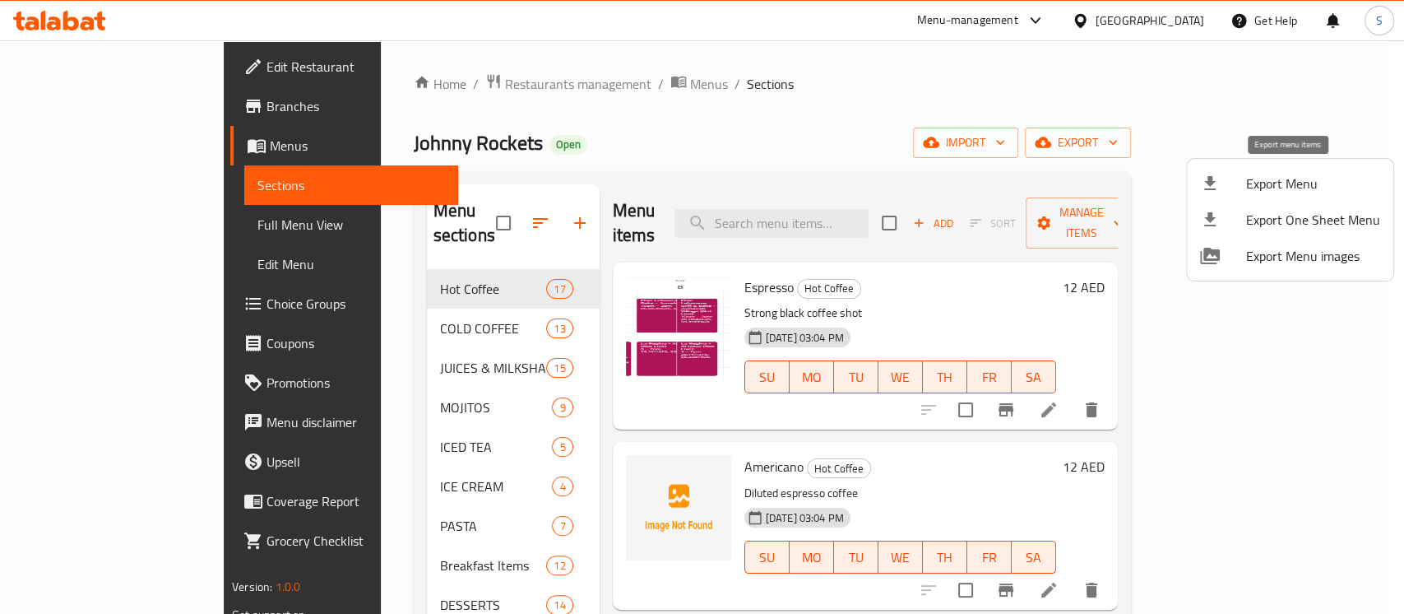
click at [1285, 181] on span "Export Menu" at bounding box center [1313, 184] width 134 height 20
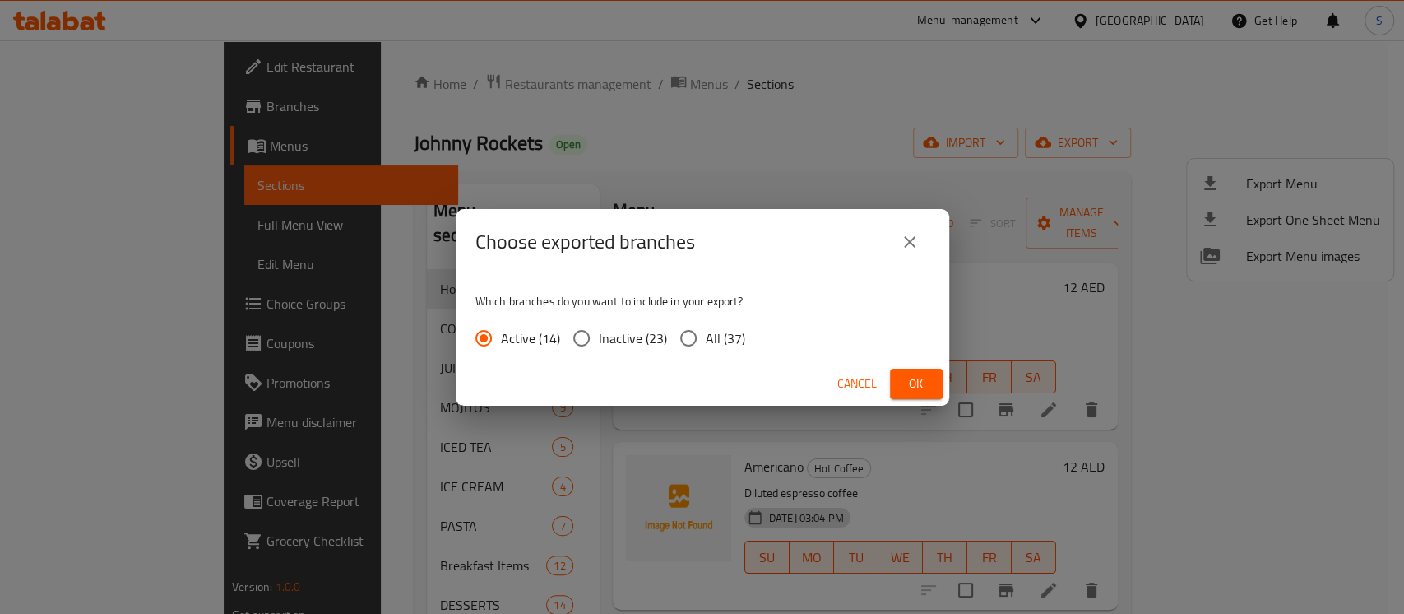
click at [717, 331] on span "All (37)" at bounding box center [725, 338] width 39 height 20
click at [706, 331] on input "All (37)" at bounding box center [688, 338] width 35 height 35
radio input "true"
click at [846, 376] on span "Cancel" at bounding box center [856, 383] width 39 height 21
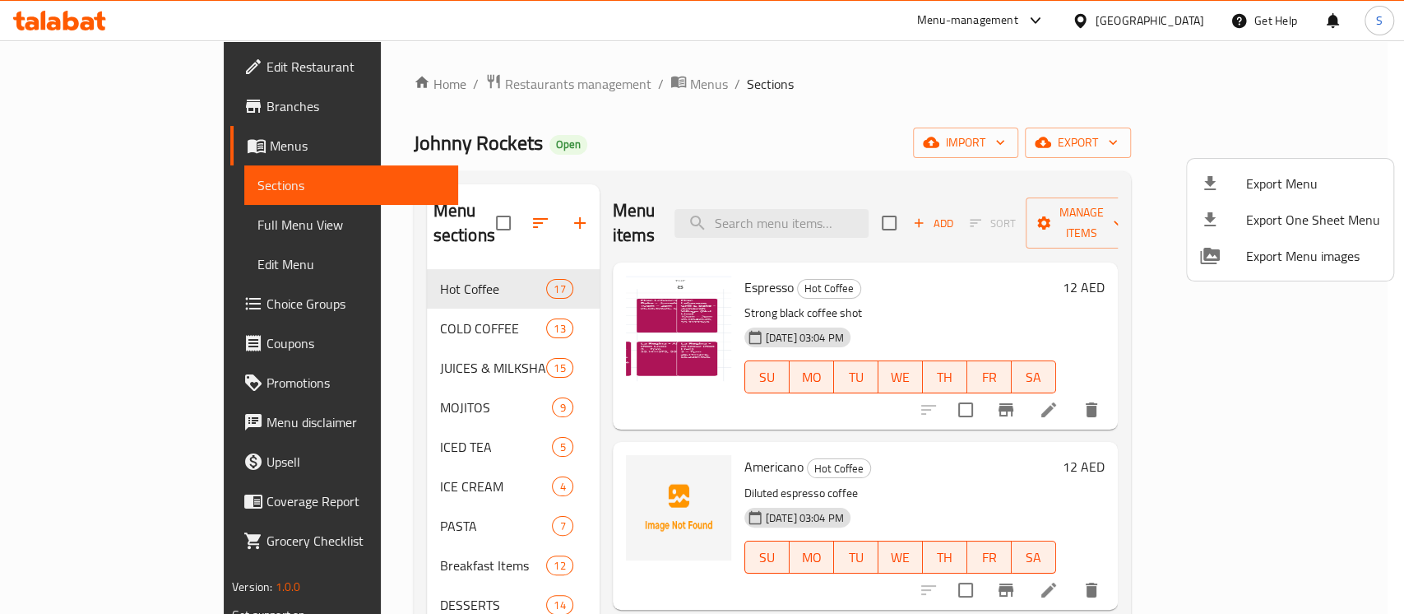
click at [63, 30] on div at bounding box center [702, 307] width 1404 height 614
